Goal: Complete application form

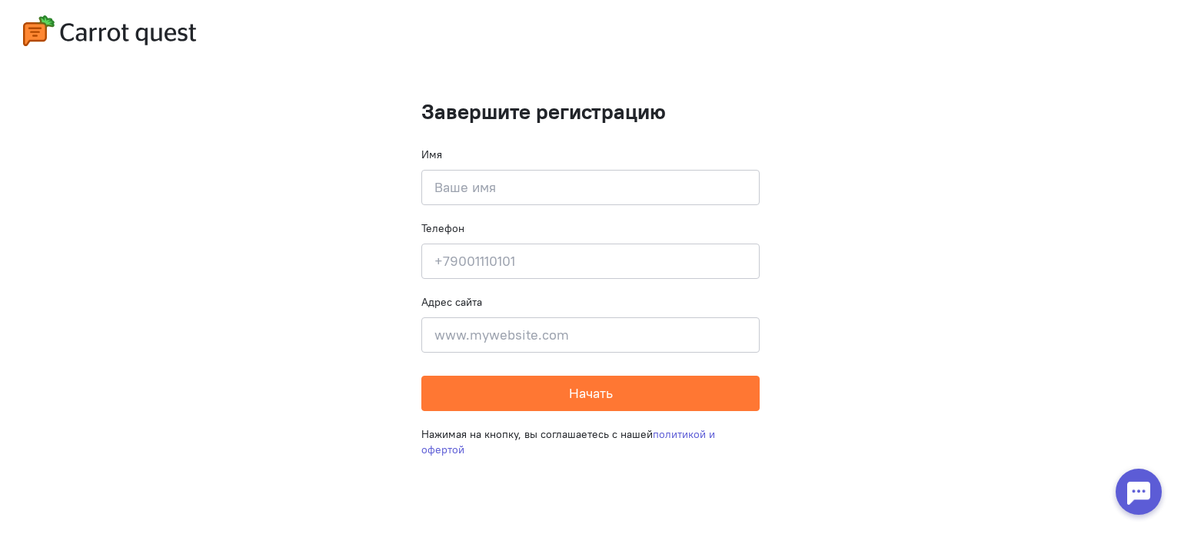
click at [510, 159] on div "Имя Введите своё имя" at bounding box center [590, 176] width 338 height 58
click at [511, 184] on input at bounding box center [590, 187] width 338 height 35
type input "[PERSON_NAME]"
click at [487, 254] on input at bounding box center [590, 261] width 338 height 35
type input "[PHONE_NUMBER]"
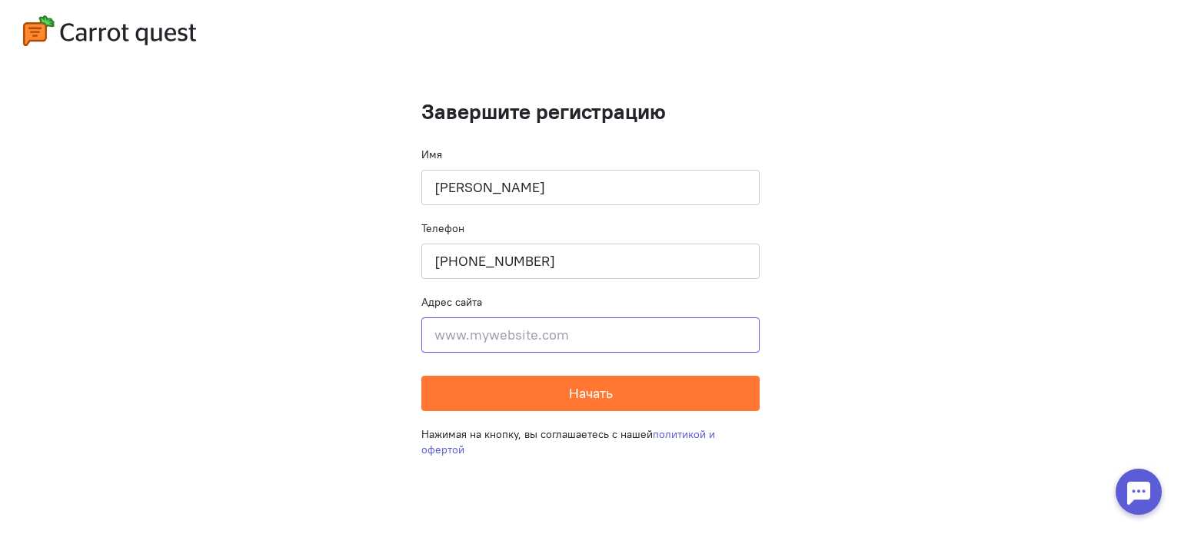
click at [483, 331] on input at bounding box center [590, 334] width 338 height 35
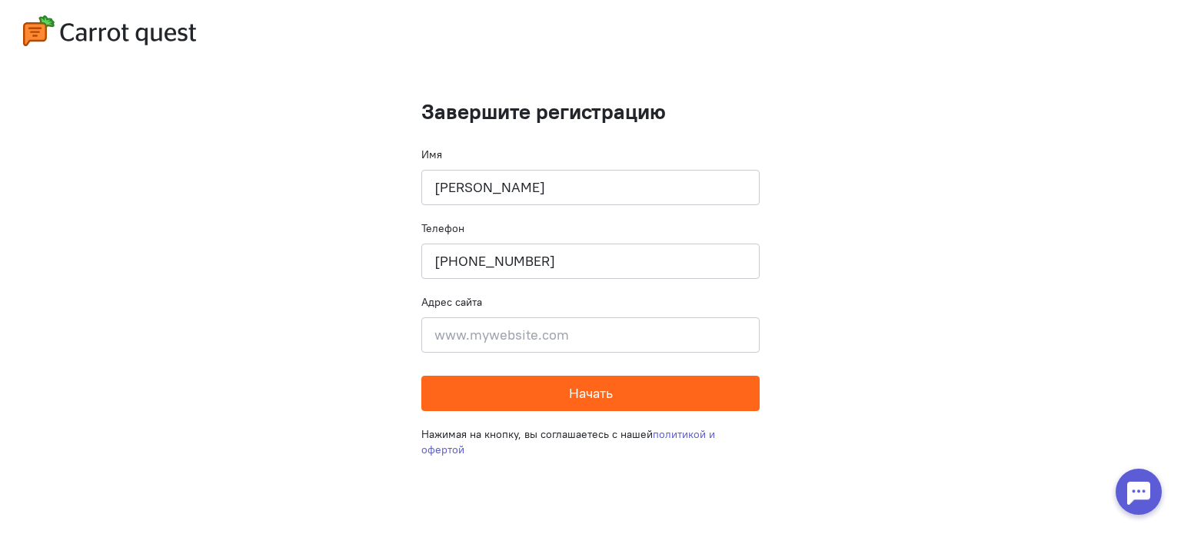
click at [589, 392] on span "Начать" at bounding box center [591, 393] width 44 height 18
